Goal: Task Accomplishment & Management: Use online tool/utility

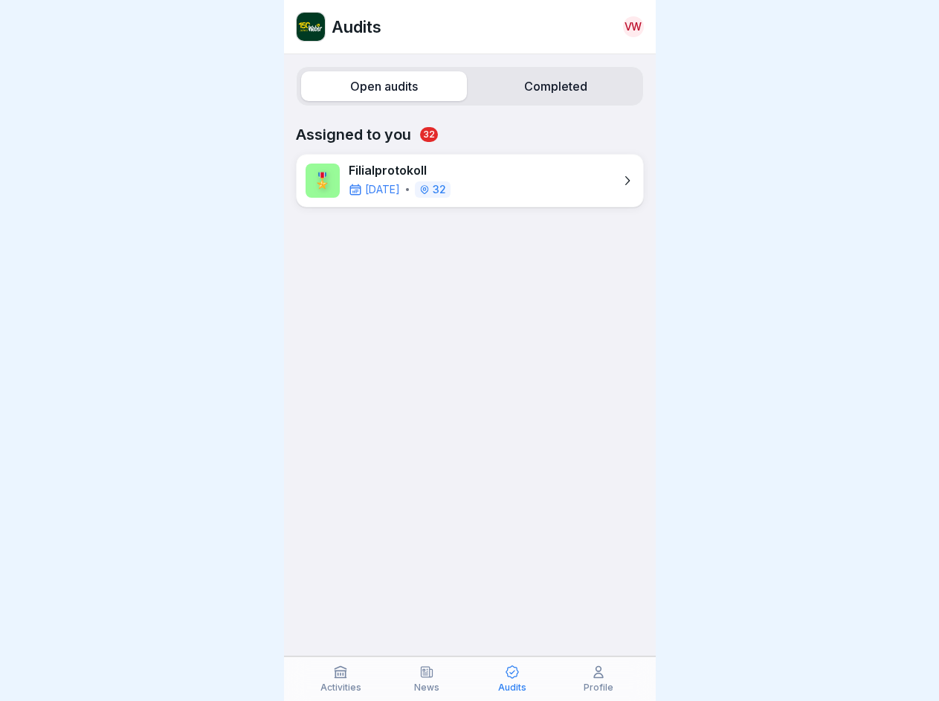
click at [381, 86] on label "Open audits" at bounding box center [384, 86] width 166 height 30
click at [546, 86] on label "Completed" at bounding box center [556, 86] width 166 height 30
click at [341, 679] on icon at bounding box center [340, 672] width 15 height 15
click at [427, 679] on icon at bounding box center [426, 672] width 15 height 15
click at [513, 679] on icon at bounding box center [512, 672] width 15 height 15
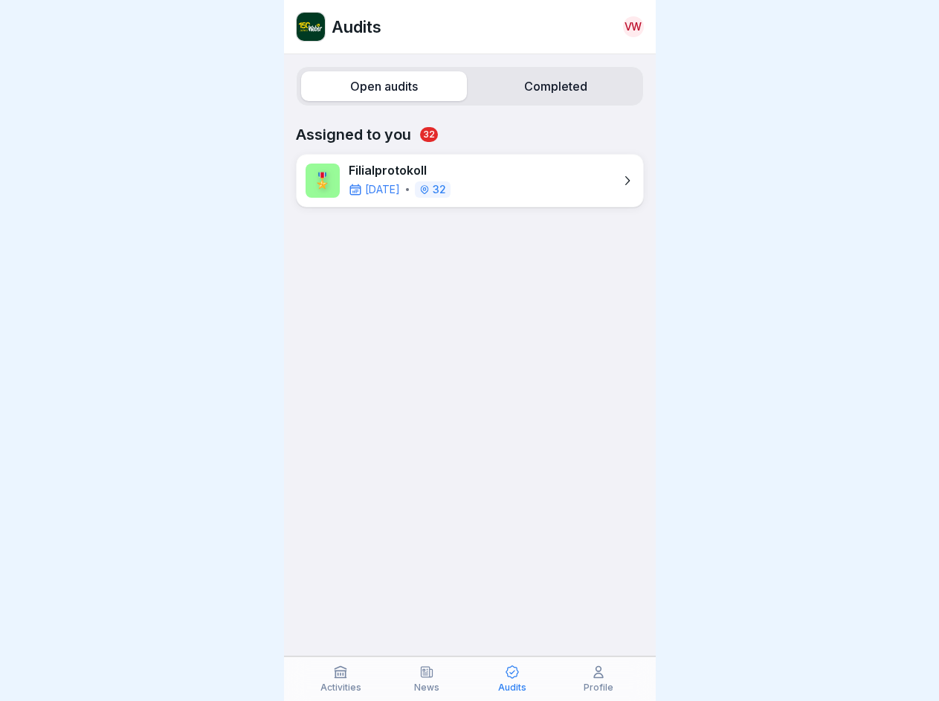
click at [599, 679] on icon at bounding box center [598, 672] width 15 height 15
